Goal: Information Seeking & Learning: Learn about a topic

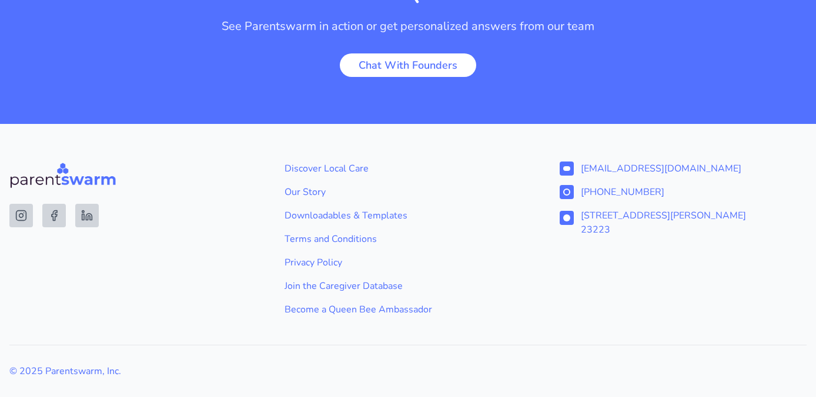
scroll to position [2315, 0]
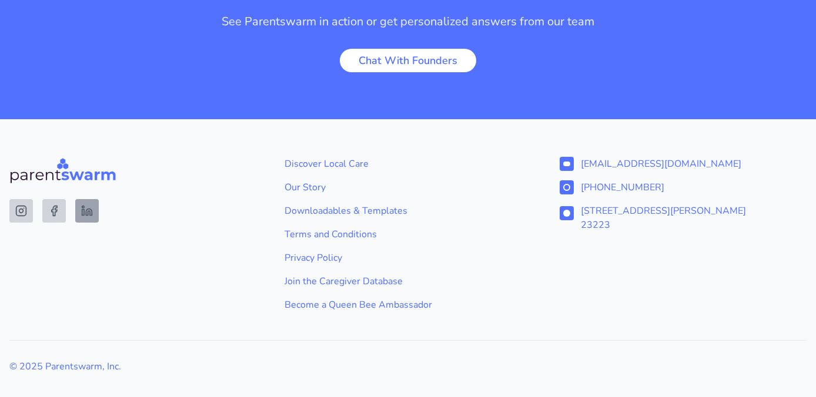
click at [91, 205] on icon at bounding box center [87, 211] width 12 height 12
click at [410, 298] on link "Become a Queen Bee Ambassador" at bounding box center [408, 305] width 247 height 14
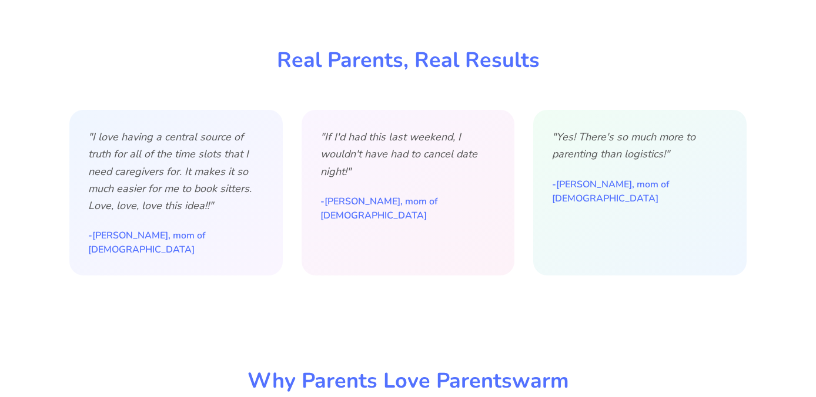
scroll to position [0, 0]
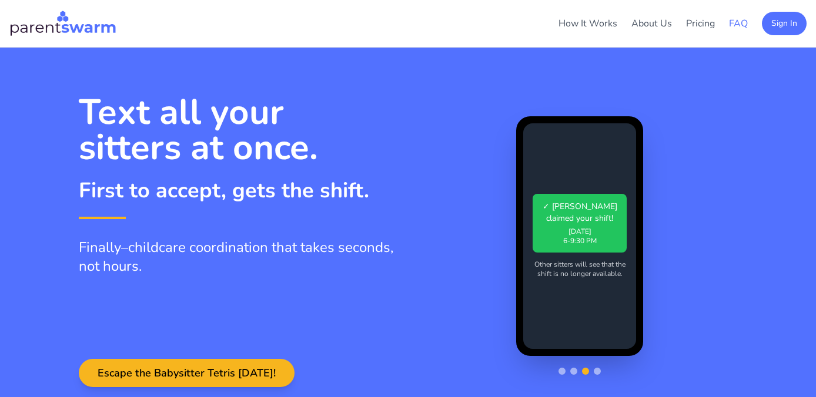
click at [736, 23] on link "FAQ" at bounding box center [738, 23] width 19 height 13
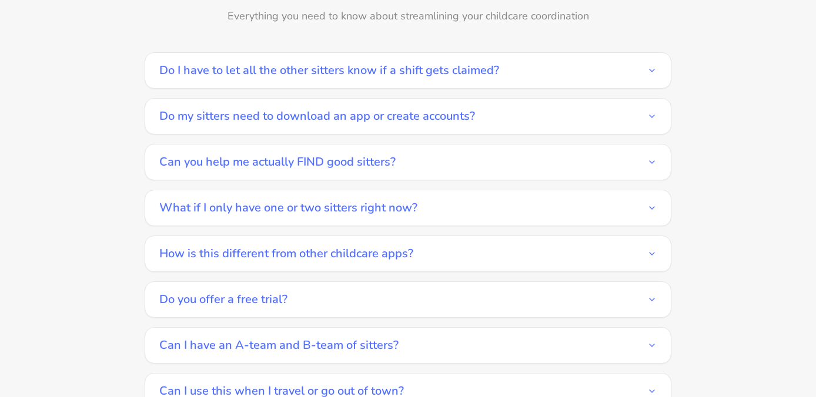
scroll to position [1681, 0]
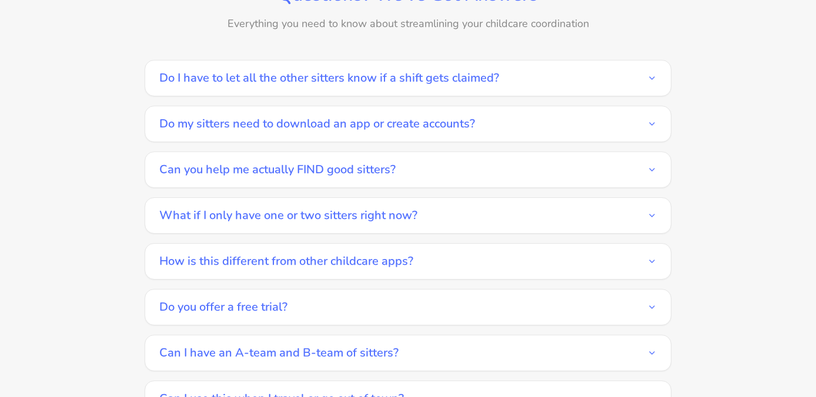
click at [649, 119] on icon "button" at bounding box center [651, 123] width 9 height 9
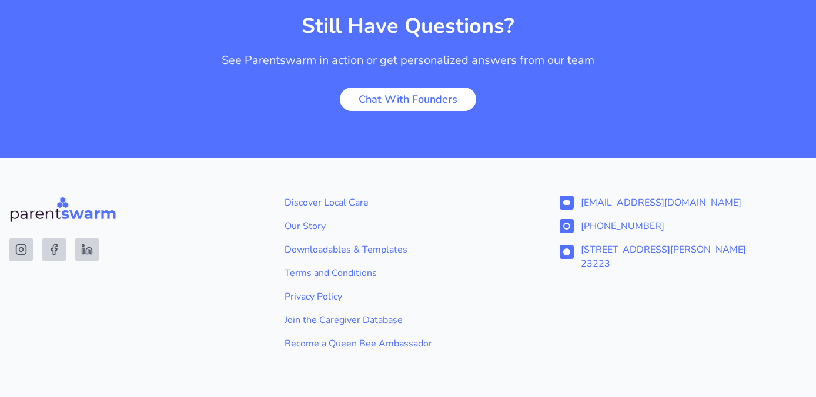
scroll to position [2352, 0]
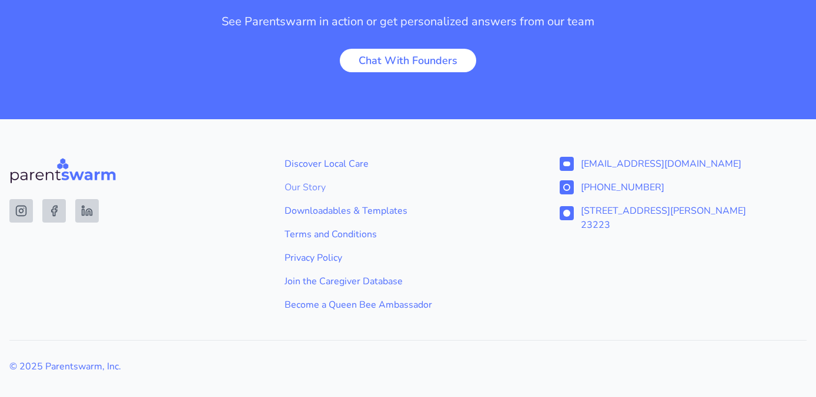
click at [296, 180] on link "Our Story" at bounding box center [408, 187] width 247 height 14
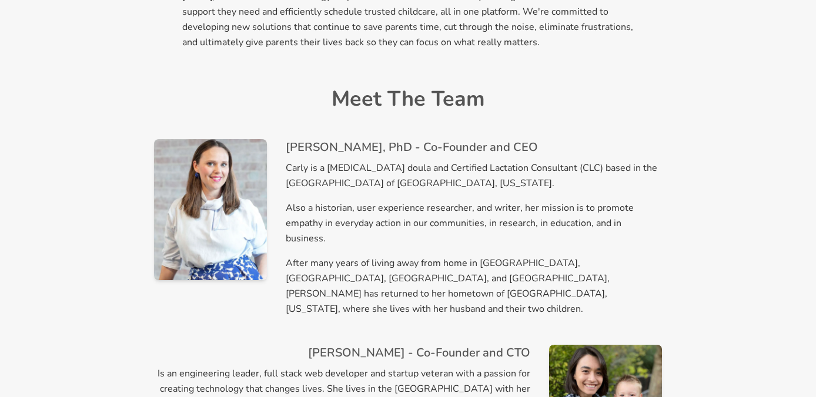
scroll to position [503, 0]
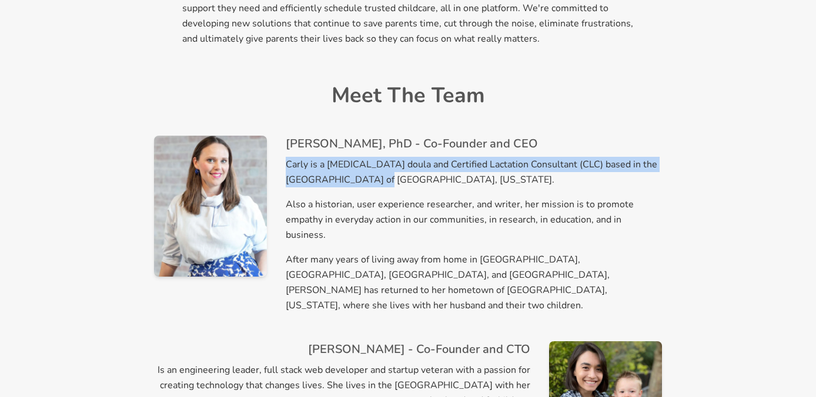
drag, startPoint x: 286, startPoint y: 166, endPoint x: 369, endPoint y: 180, distance: 84.1
click at [369, 180] on p "Carly is a [MEDICAL_DATA] doula and Certified Lactation Consultant (CLC) based …" at bounding box center [474, 172] width 376 height 31
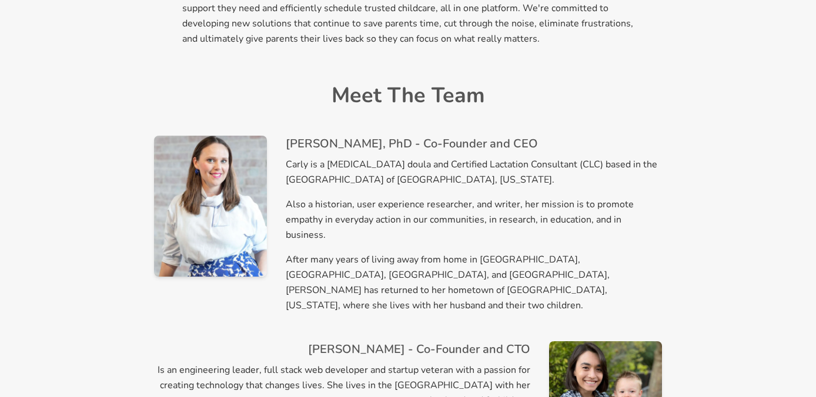
click at [392, 183] on p "Carly is a [MEDICAL_DATA] doula and Certified Lactation Consultant (CLC) based …" at bounding box center [474, 172] width 376 height 31
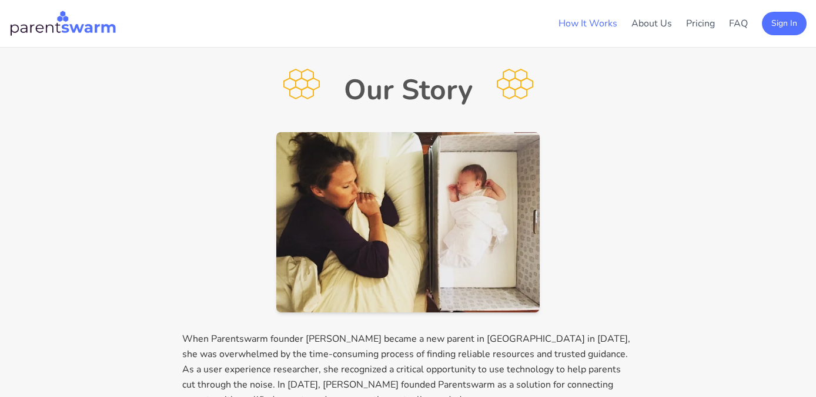
click at [592, 21] on link "How It Works" at bounding box center [588, 23] width 59 height 13
